Goal: Task Accomplishment & Management: Use online tool/utility

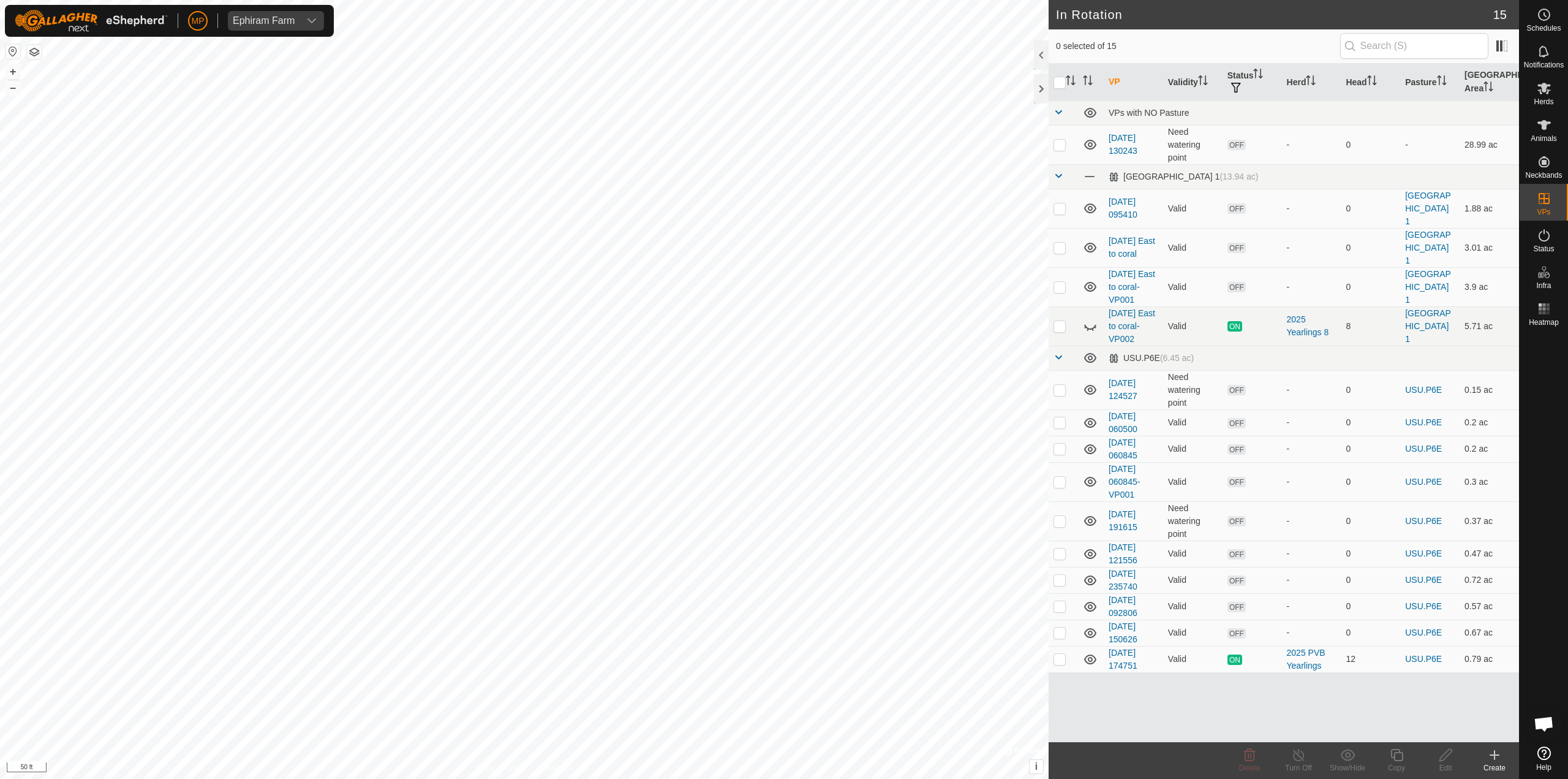
click at [1501, 756] on icon at bounding box center [1494, 754] width 15 height 15
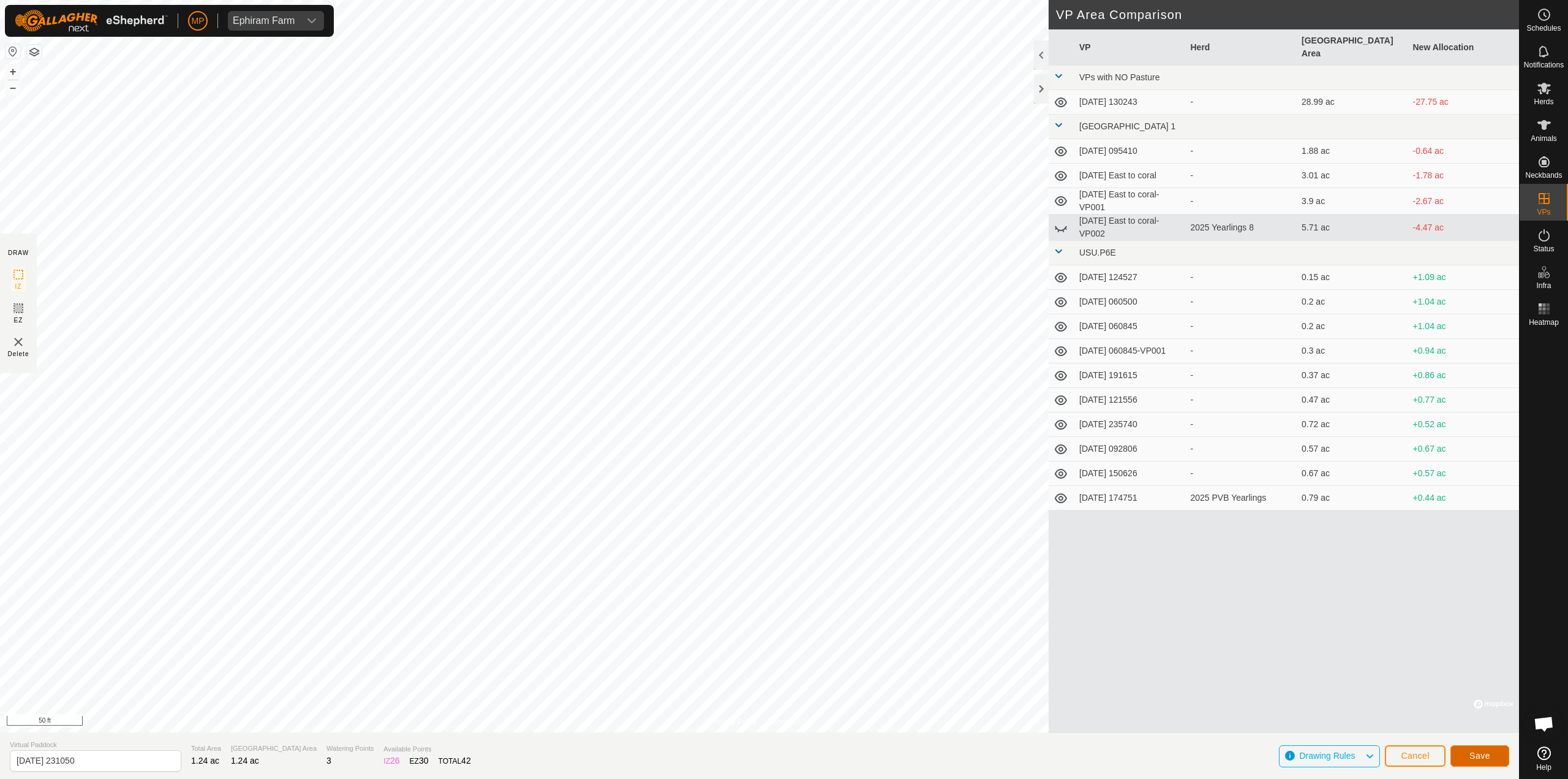
click at [1465, 750] on button "Save" at bounding box center [1480, 756] width 59 height 21
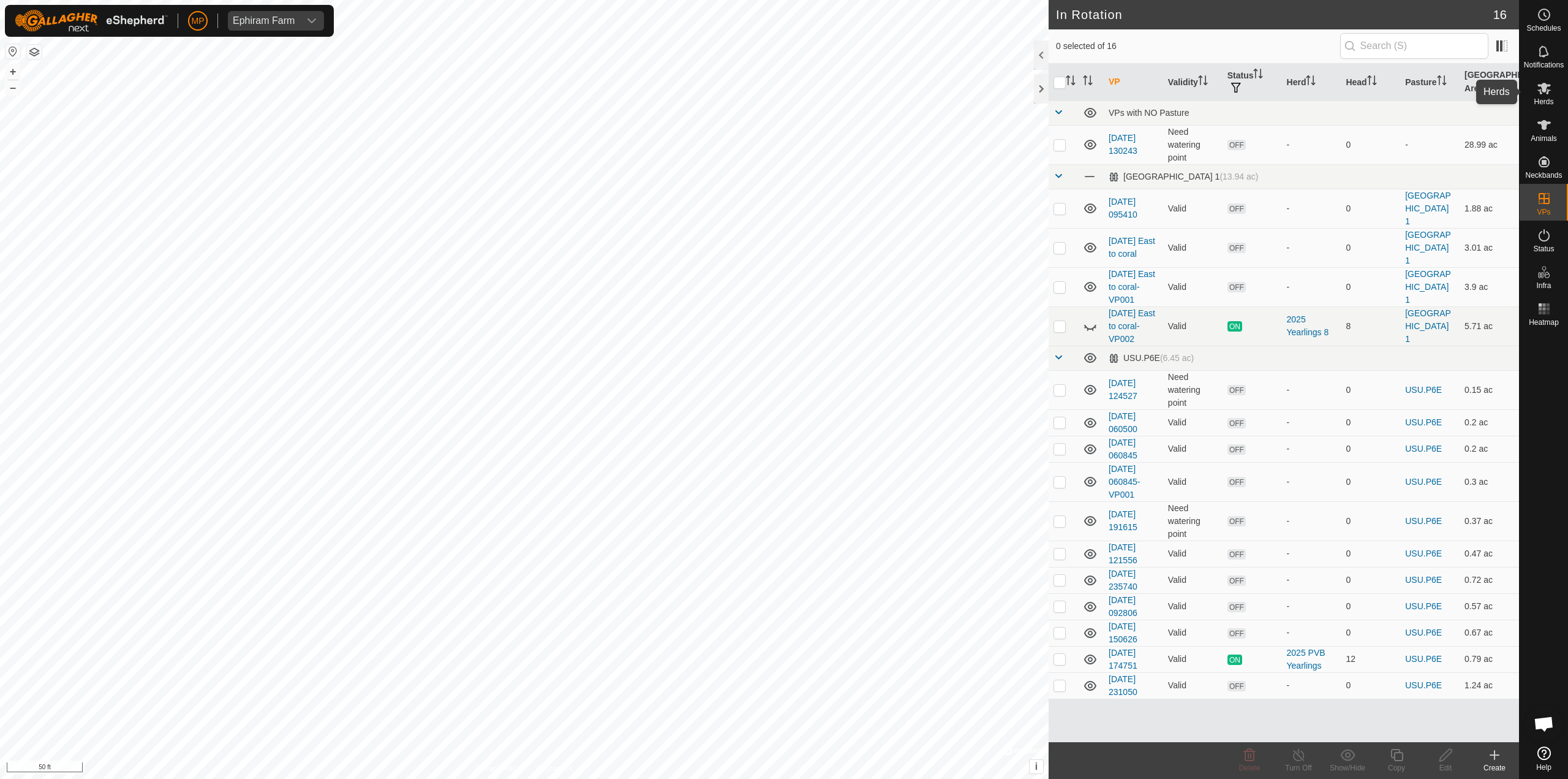
click at [1548, 101] on span "Herds" at bounding box center [1544, 102] width 19 height 8
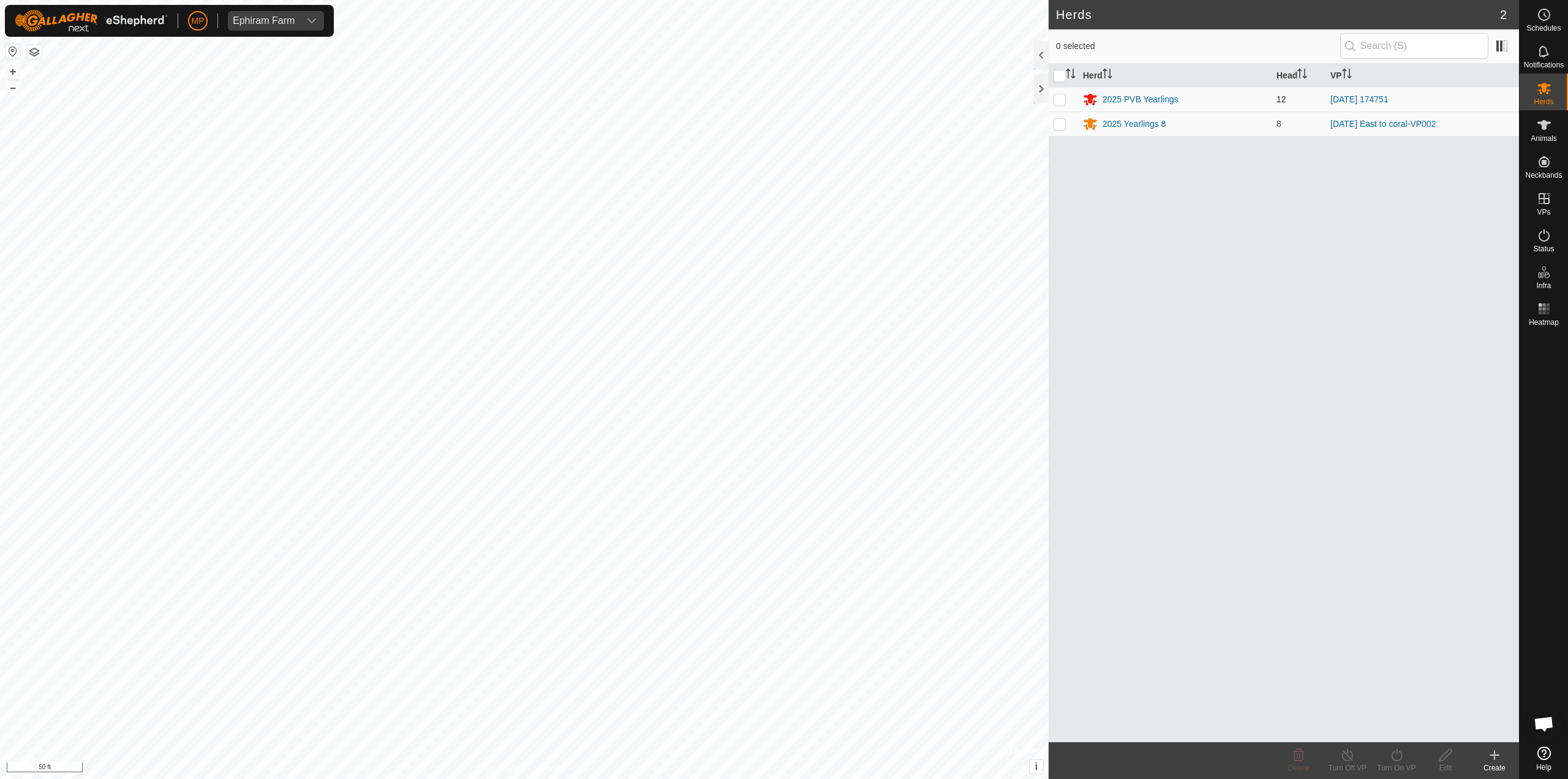
click at [1066, 100] on td at bounding box center [1064, 99] width 29 height 24
checkbox input "true"
click at [1395, 753] on icon at bounding box center [1398, 754] width 15 height 15
click at [1414, 734] on link "Now" at bounding box center [1433, 727] width 121 height 24
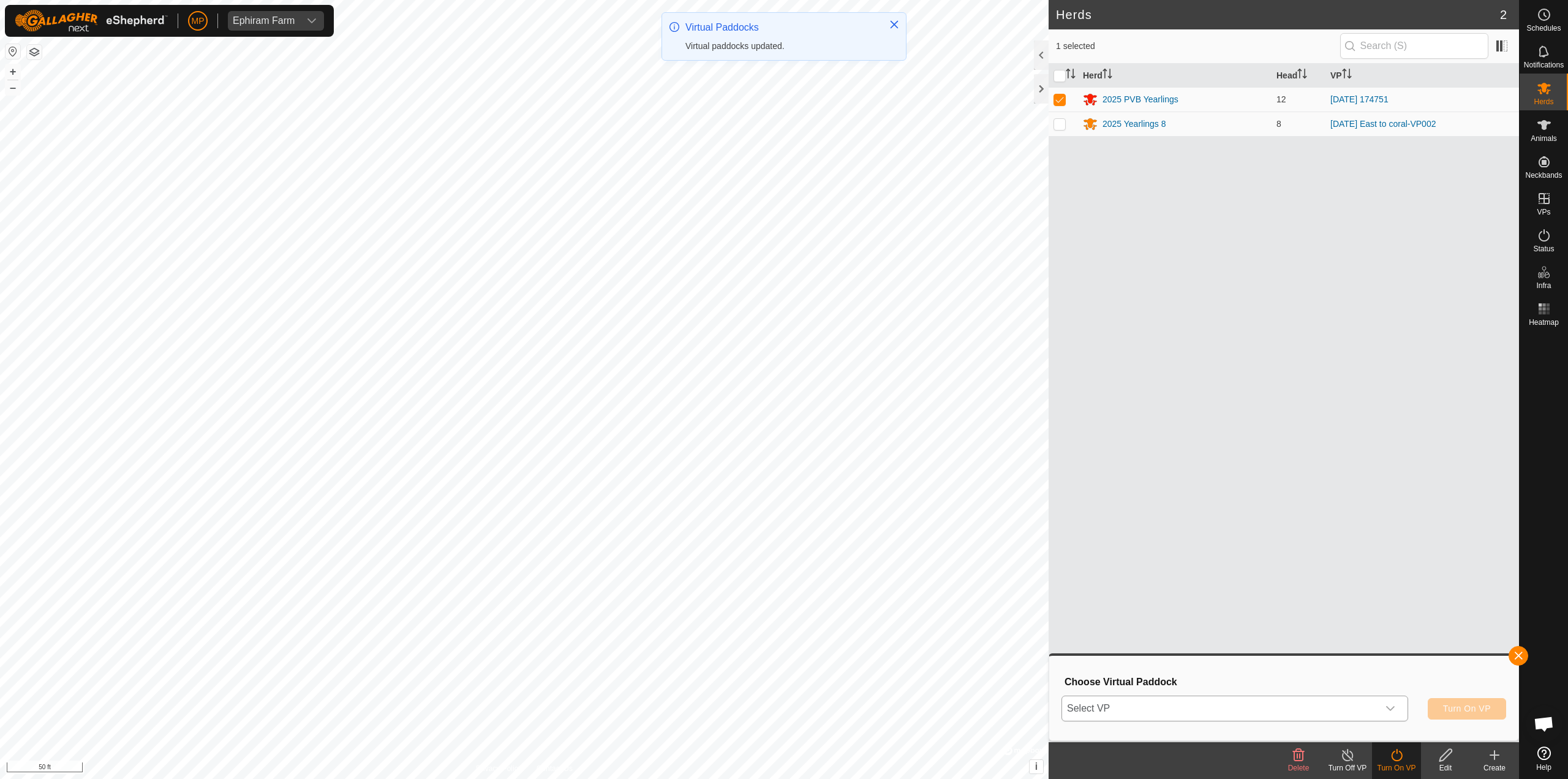
click at [1312, 706] on span "Select VP" at bounding box center [1221, 707] width 317 height 24
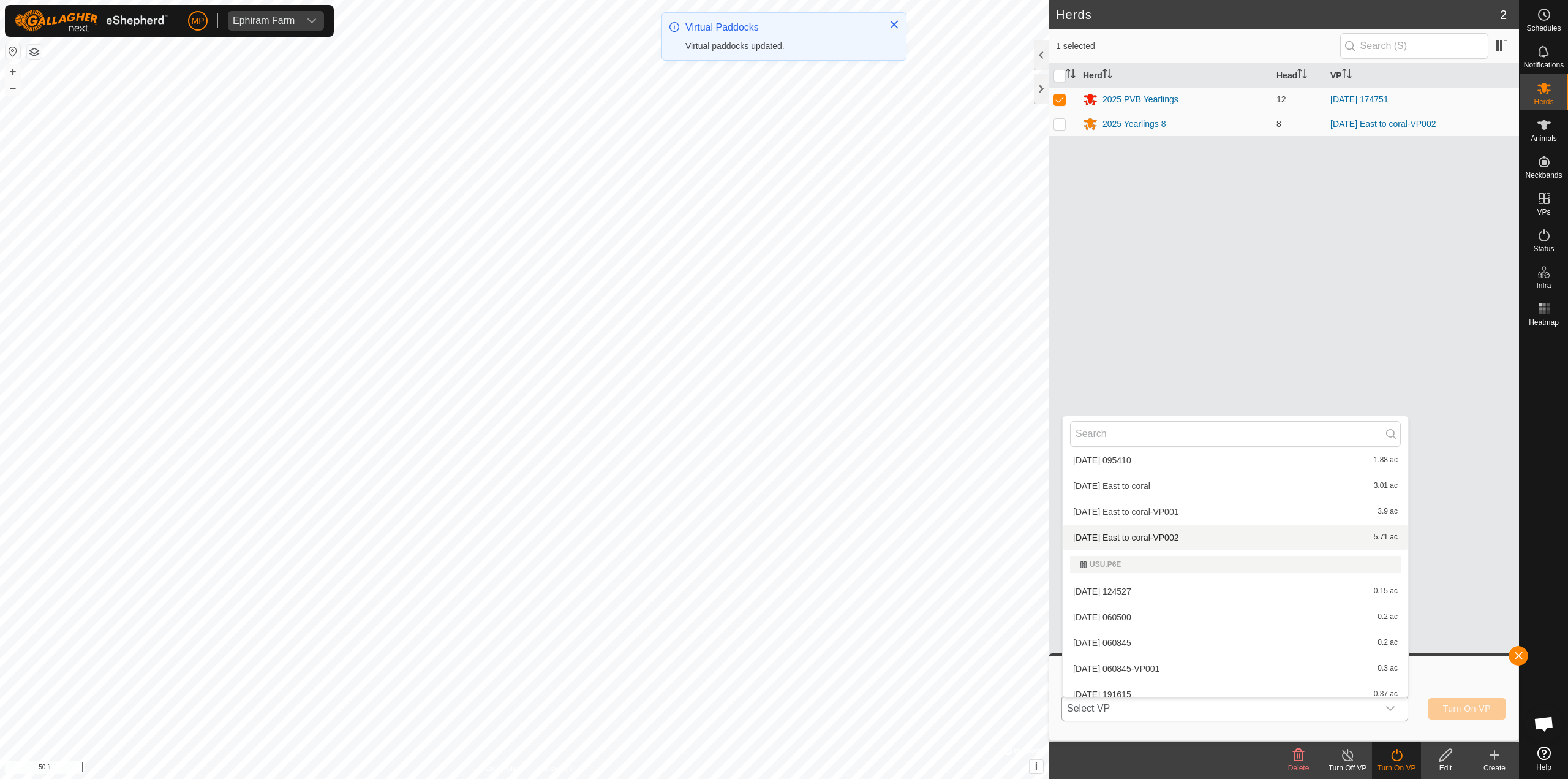
scroll to position [250, 0]
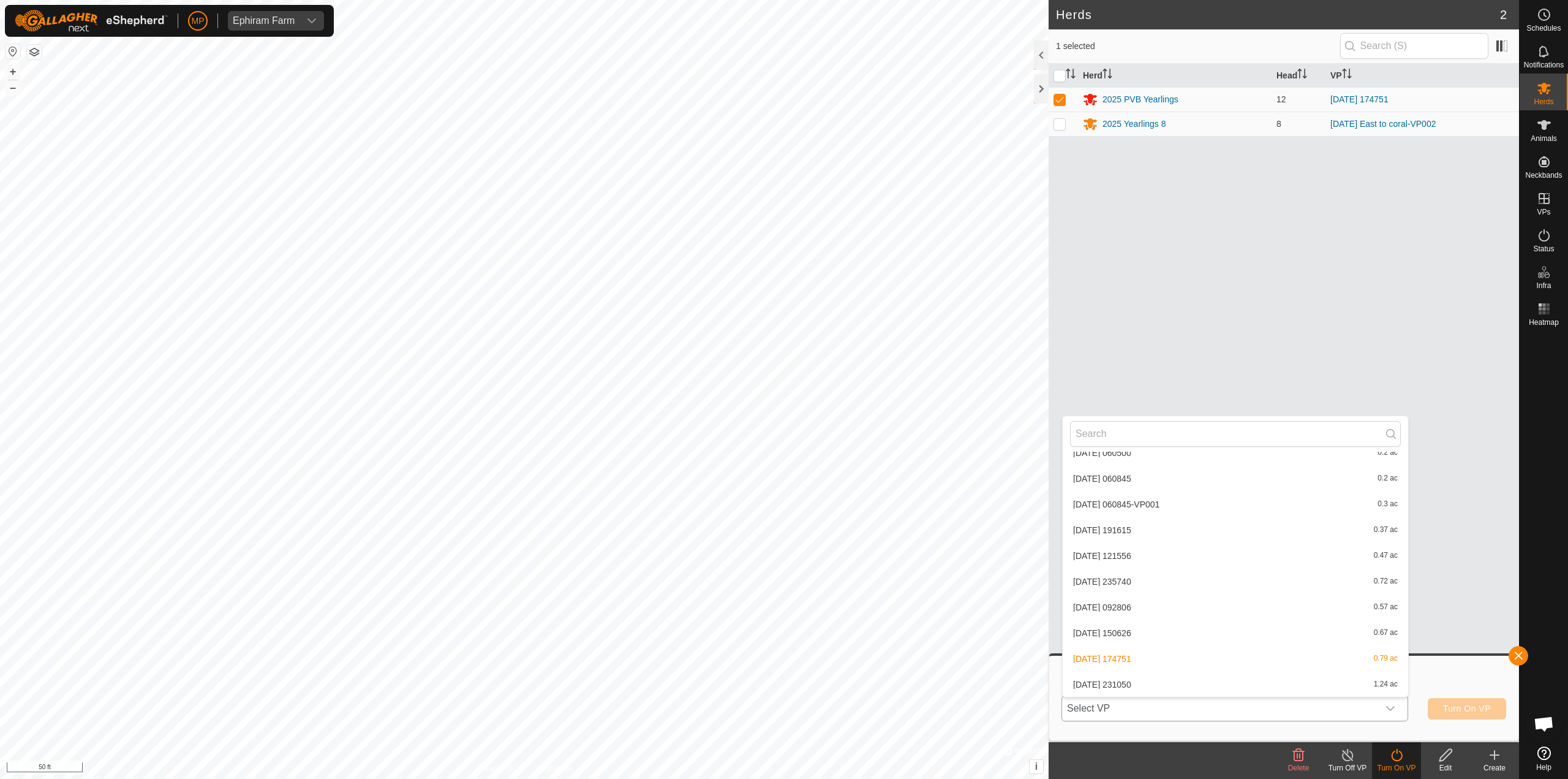
click at [1203, 687] on li "[DATE] 231050 1.24 ac" at bounding box center [1235, 683] width 346 height 24
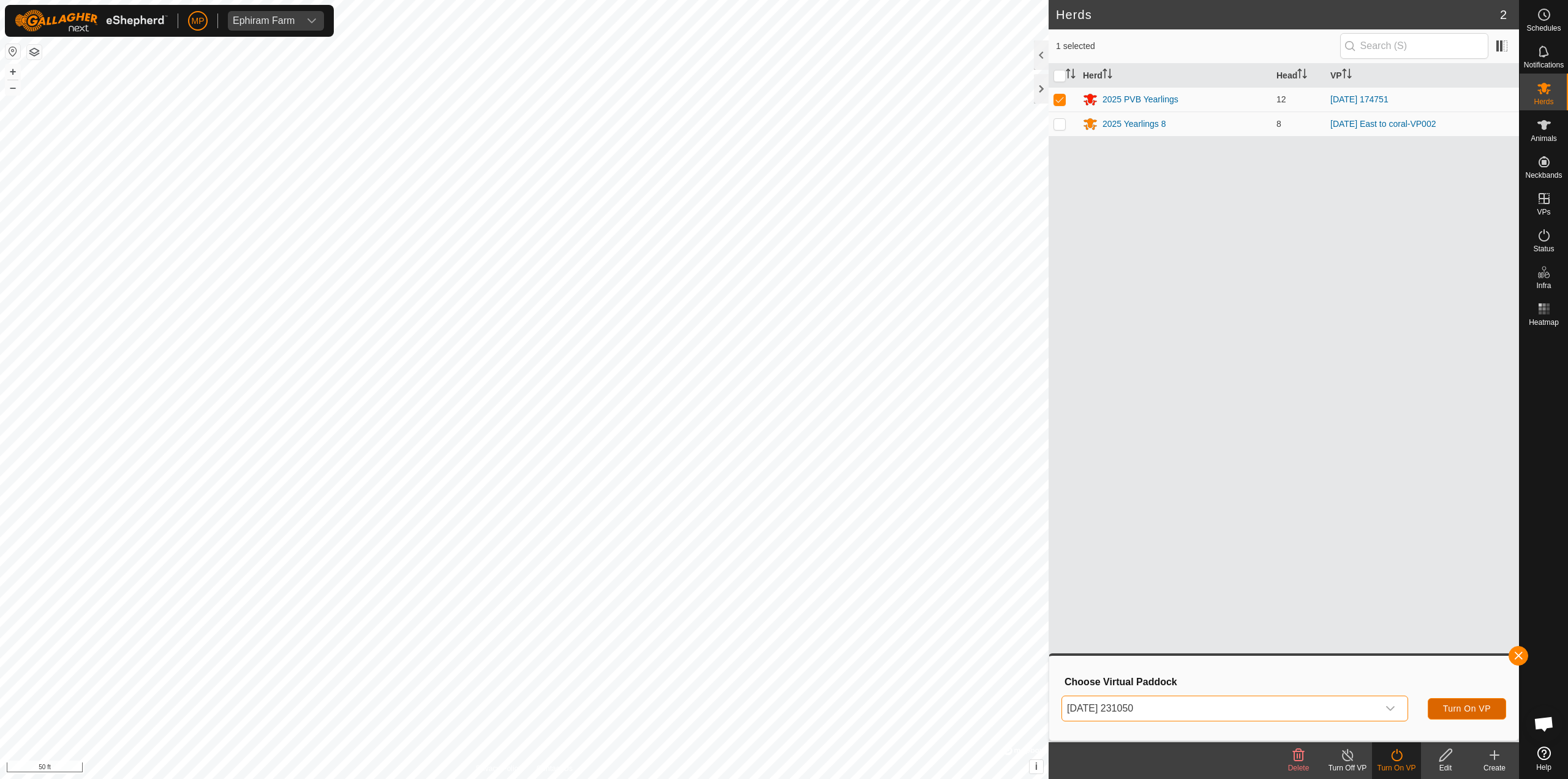
click at [1457, 711] on span "Turn On VP" at bounding box center [1466, 708] width 47 height 10
